Goal: Use online tool/utility: Utilize a website feature to perform a specific function

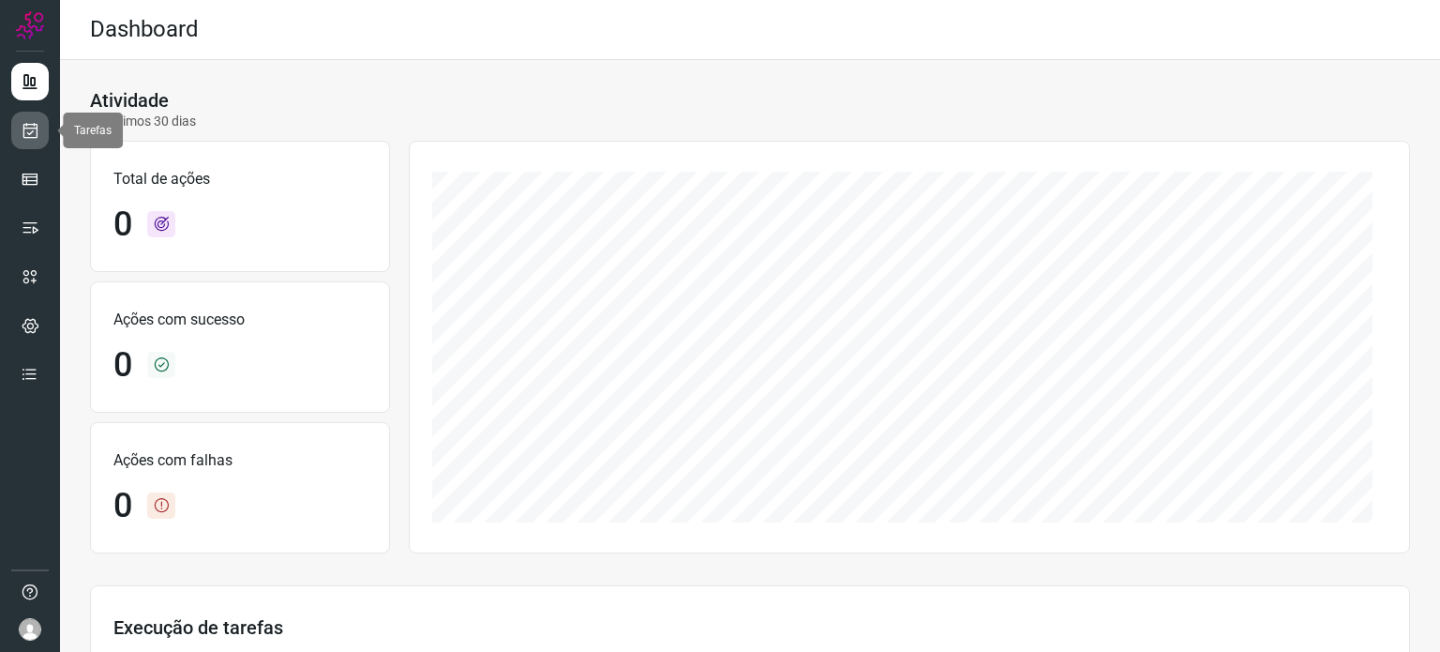
click at [26, 128] on icon at bounding box center [31, 130] width 20 height 19
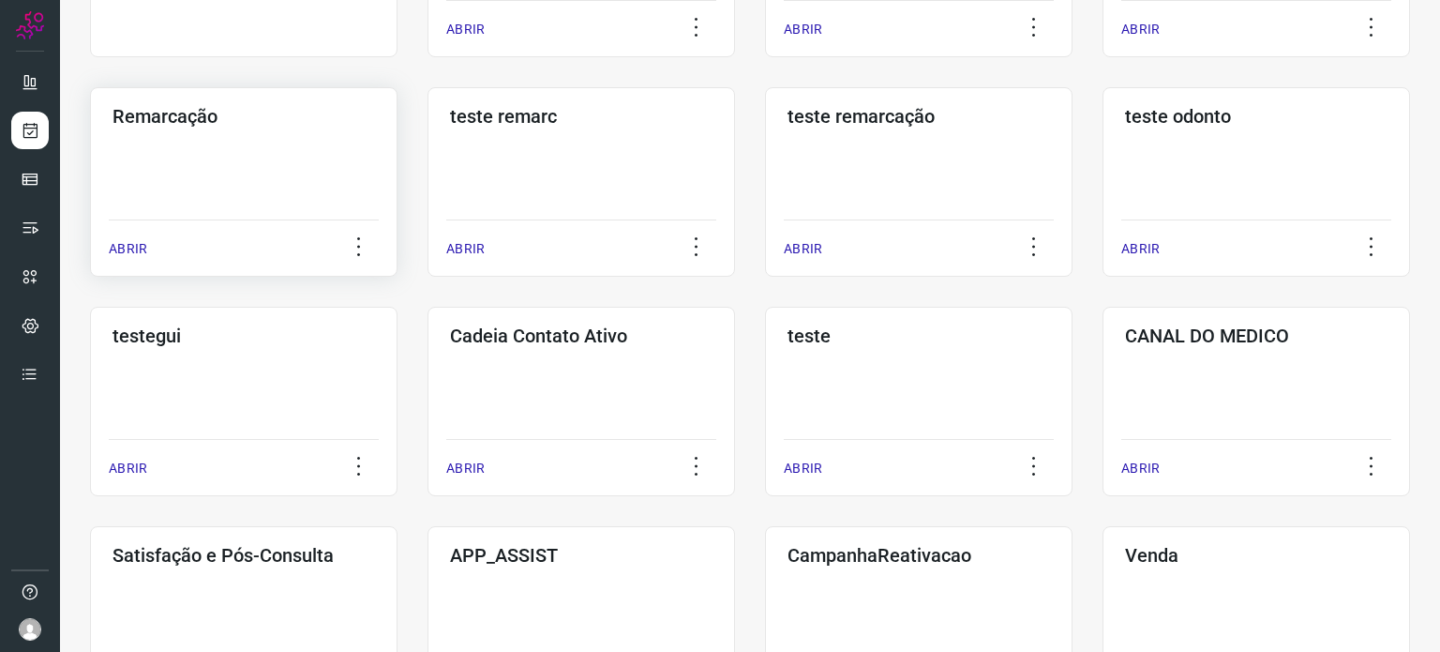
scroll to position [375, 0]
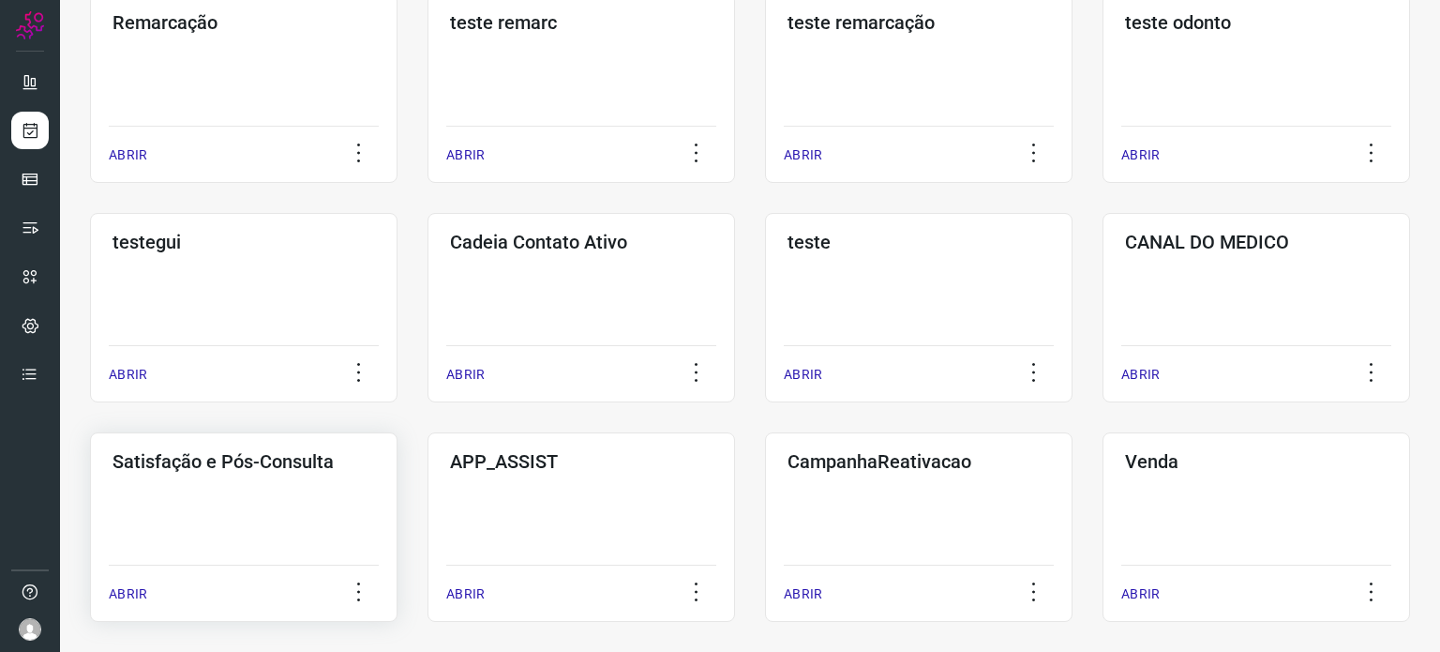
click at [239, 492] on div "Satisfação e Pós-Consulta ABRIR" at bounding box center [243, 526] width 307 height 189
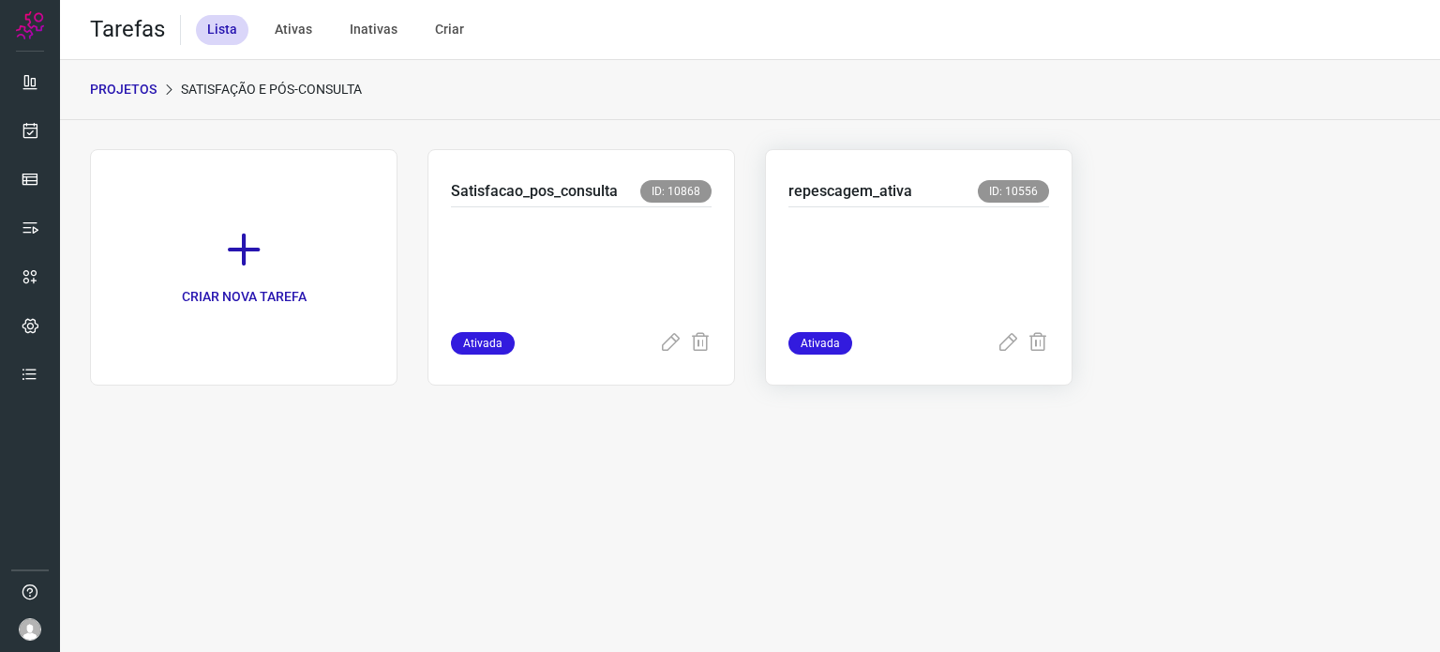
click at [886, 246] on p at bounding box center [918, 265] width 261 height 94
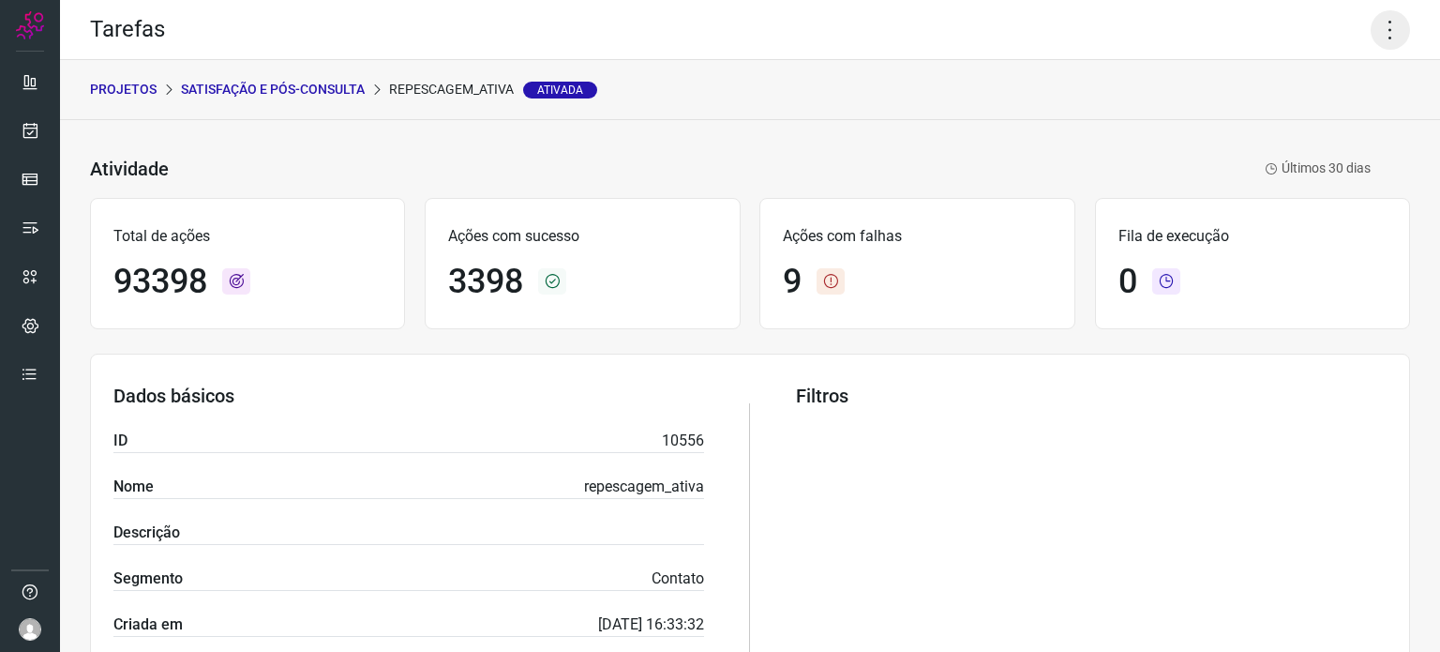
click at [1385, 11] on icon at bounding box center [1390, 29] width 39 height 39
click at [1327, 123] on li "Executar" at bounding box center [1309, 123] width 171 height 30
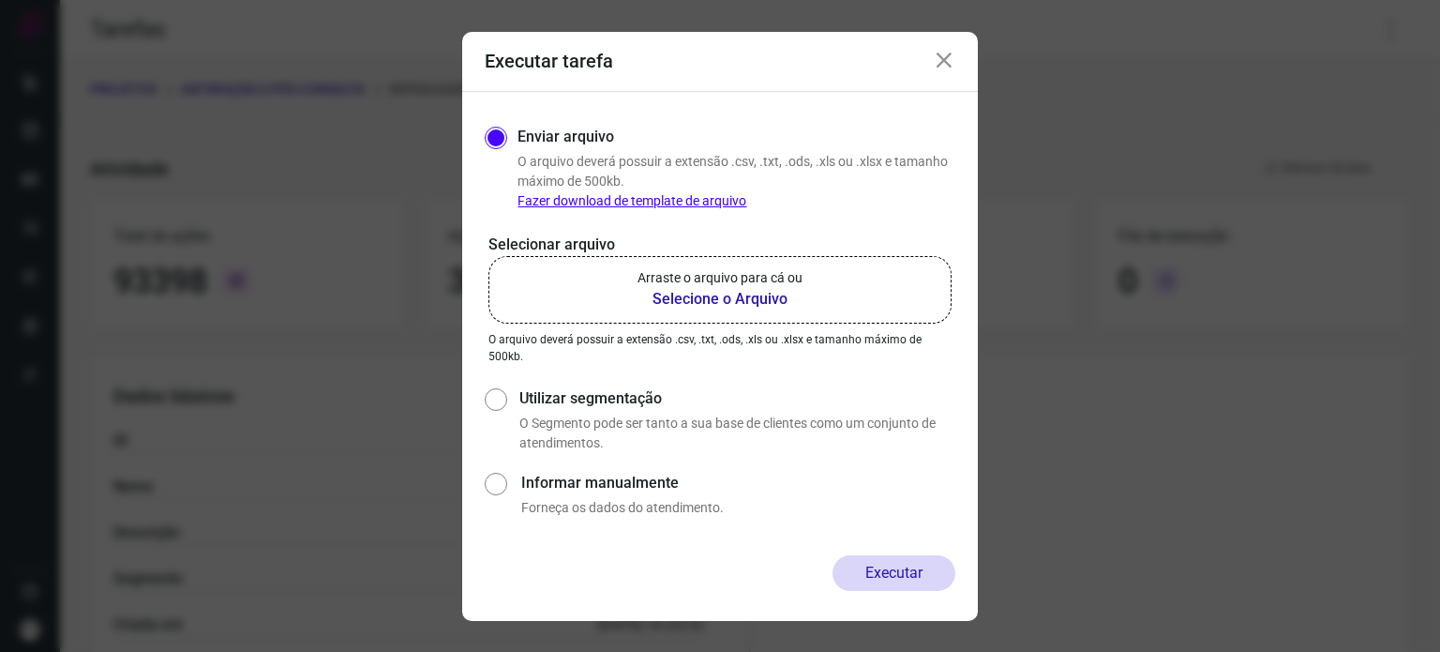
click at [757, 270] on p "Arraste o arquivo para cá ou" at bounding box center [719, 278] width 165 height 20
click at [0, 0] on input "Arraste o arquivo para cá ou Selecione o Arquivo" at bounding box center [0, 0] width 0 height 0
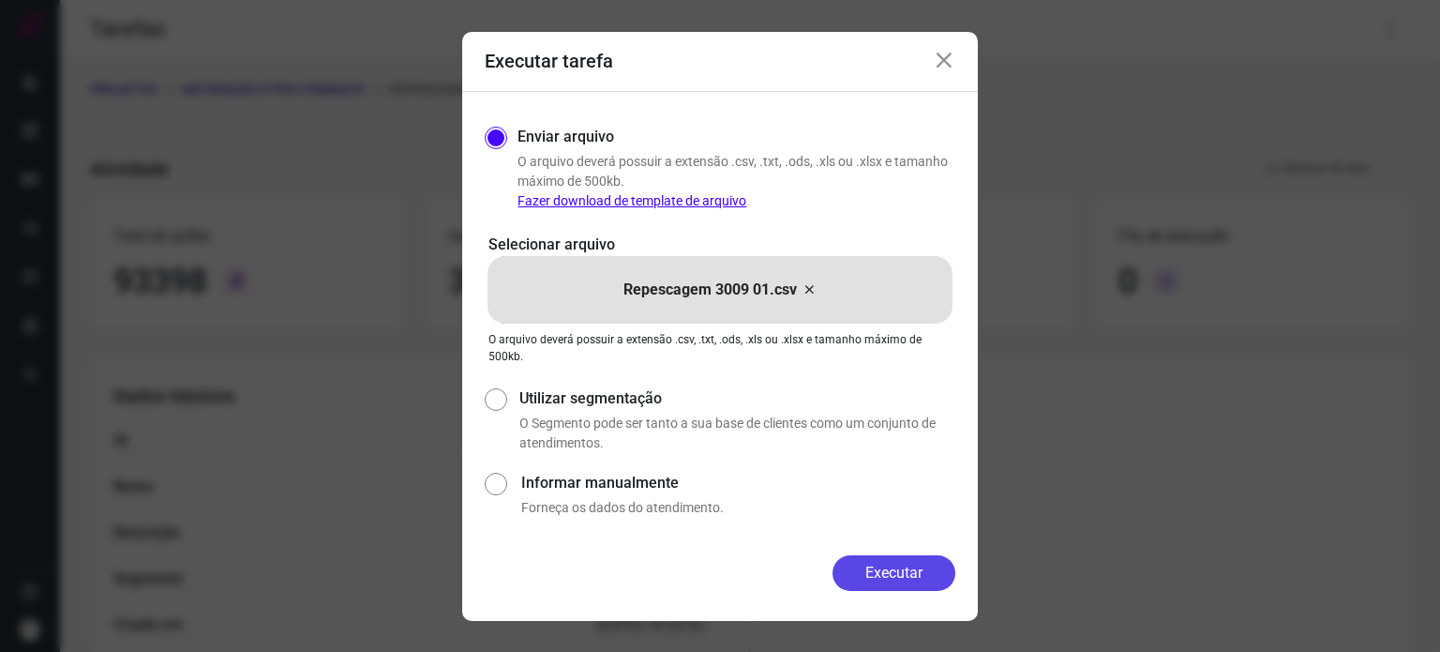
click at [901, 580] on button "Executar" at bounding box center [893, 573] width 123 height 36
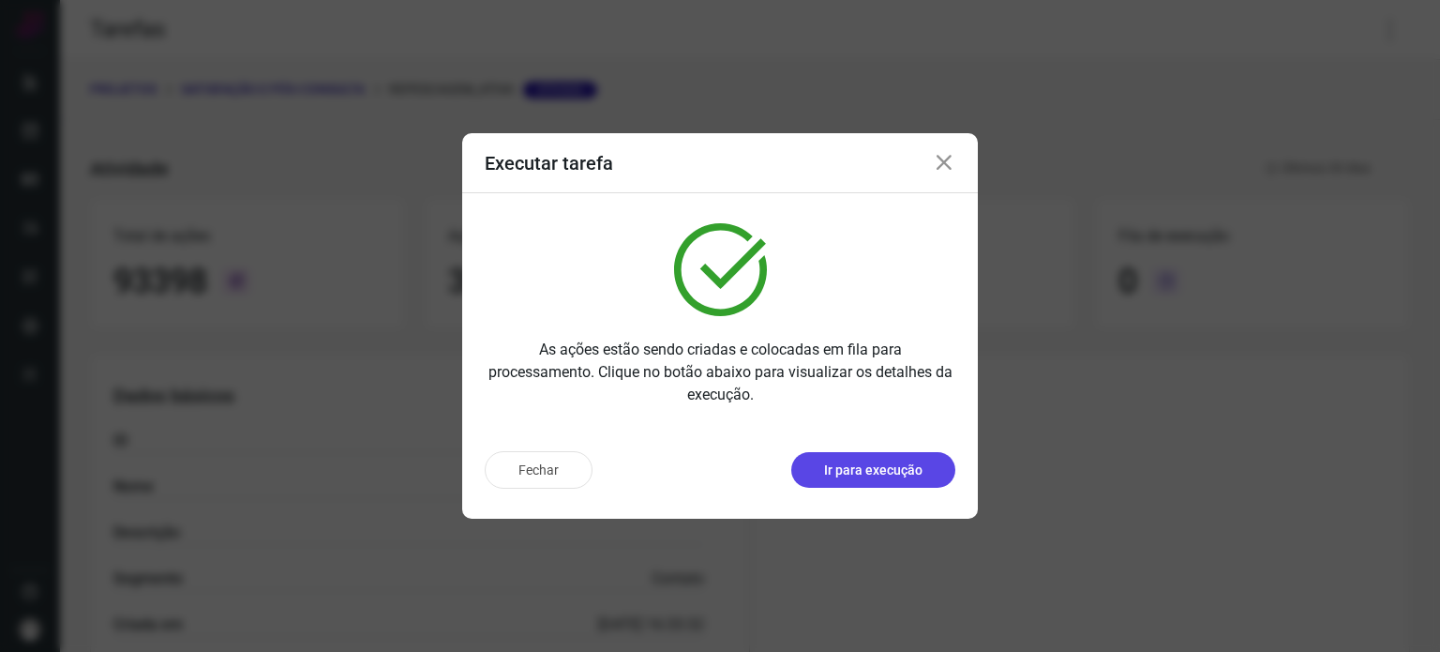
click at [886, 472] on p "Ir para execução" at bounding box center [873, 470] width 98 height 20
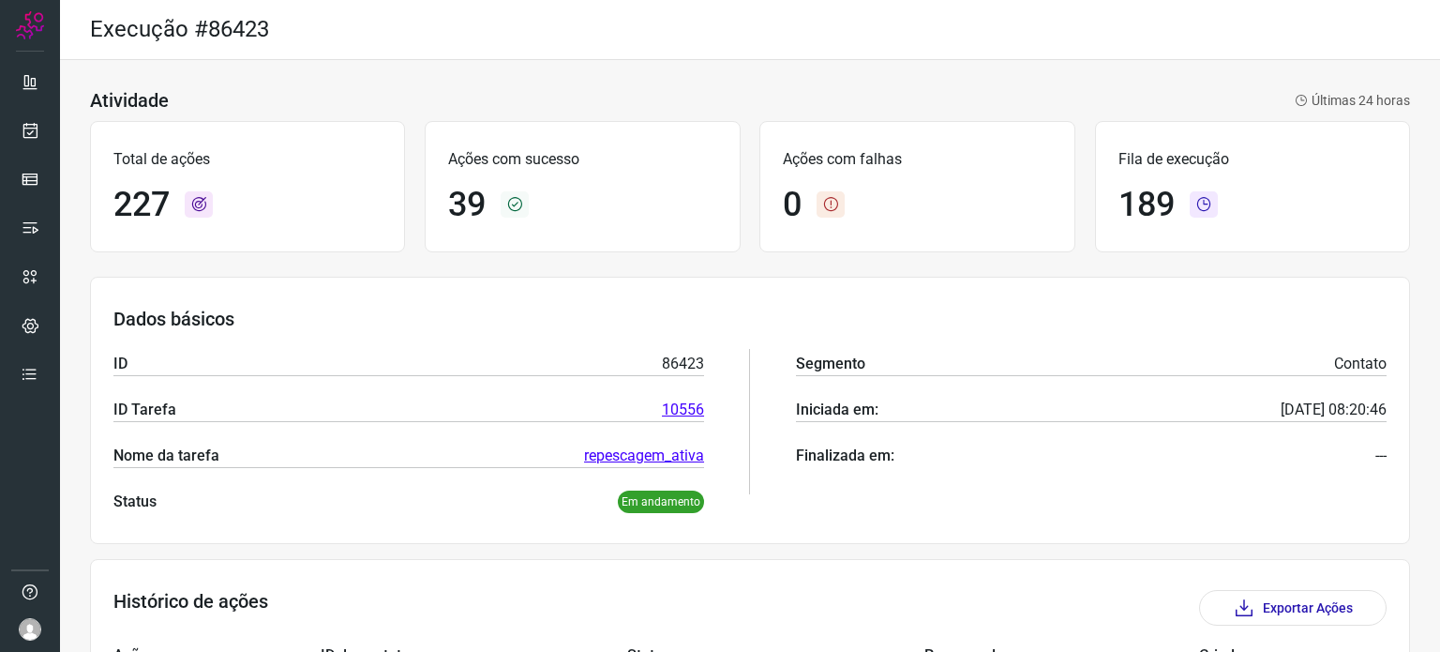
click at [1059, 124] on div "Ações com falhas 0" at bounding box center [916, 186] width 315 height 131
